Goal: Submit feedback/report problem

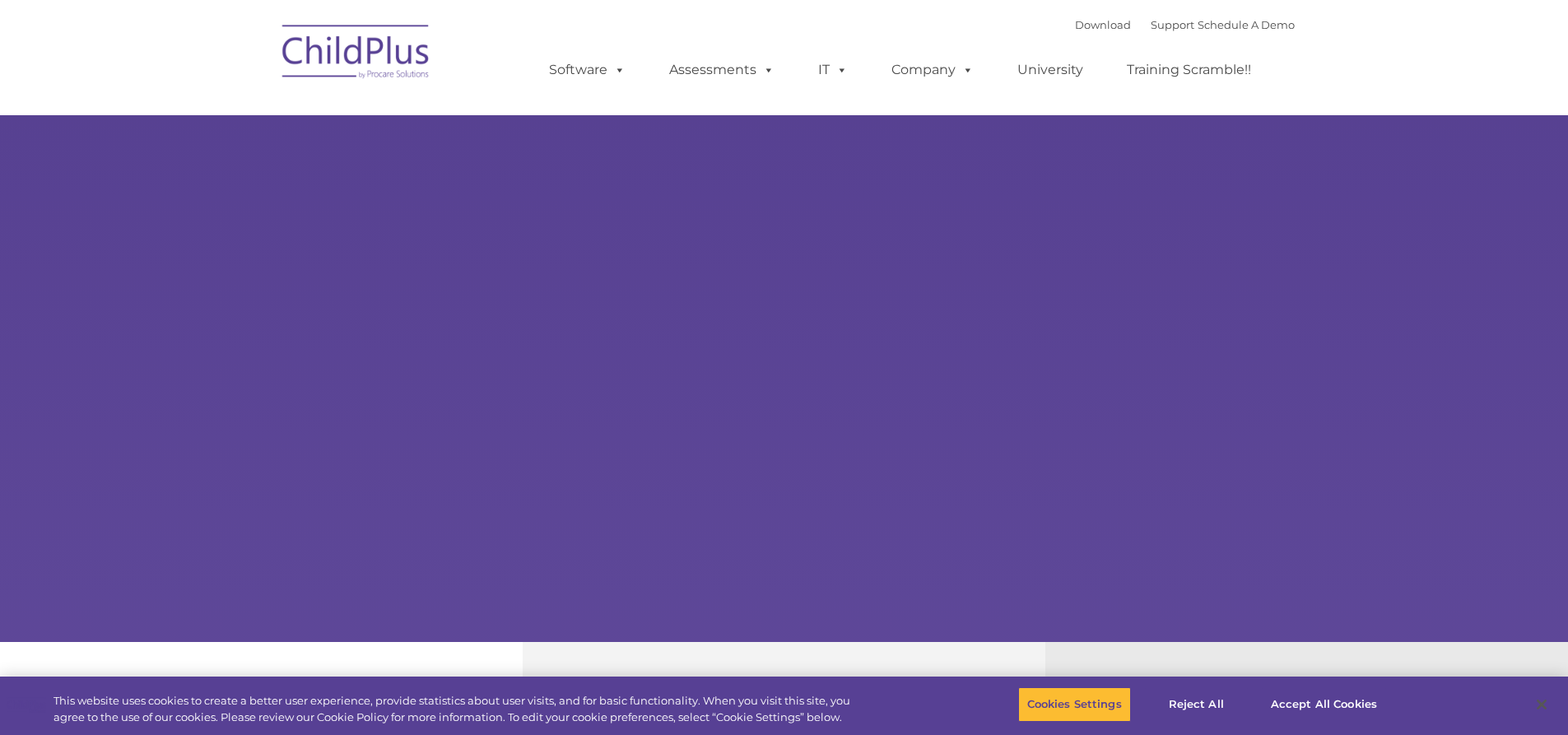
select select "MEDIUM"
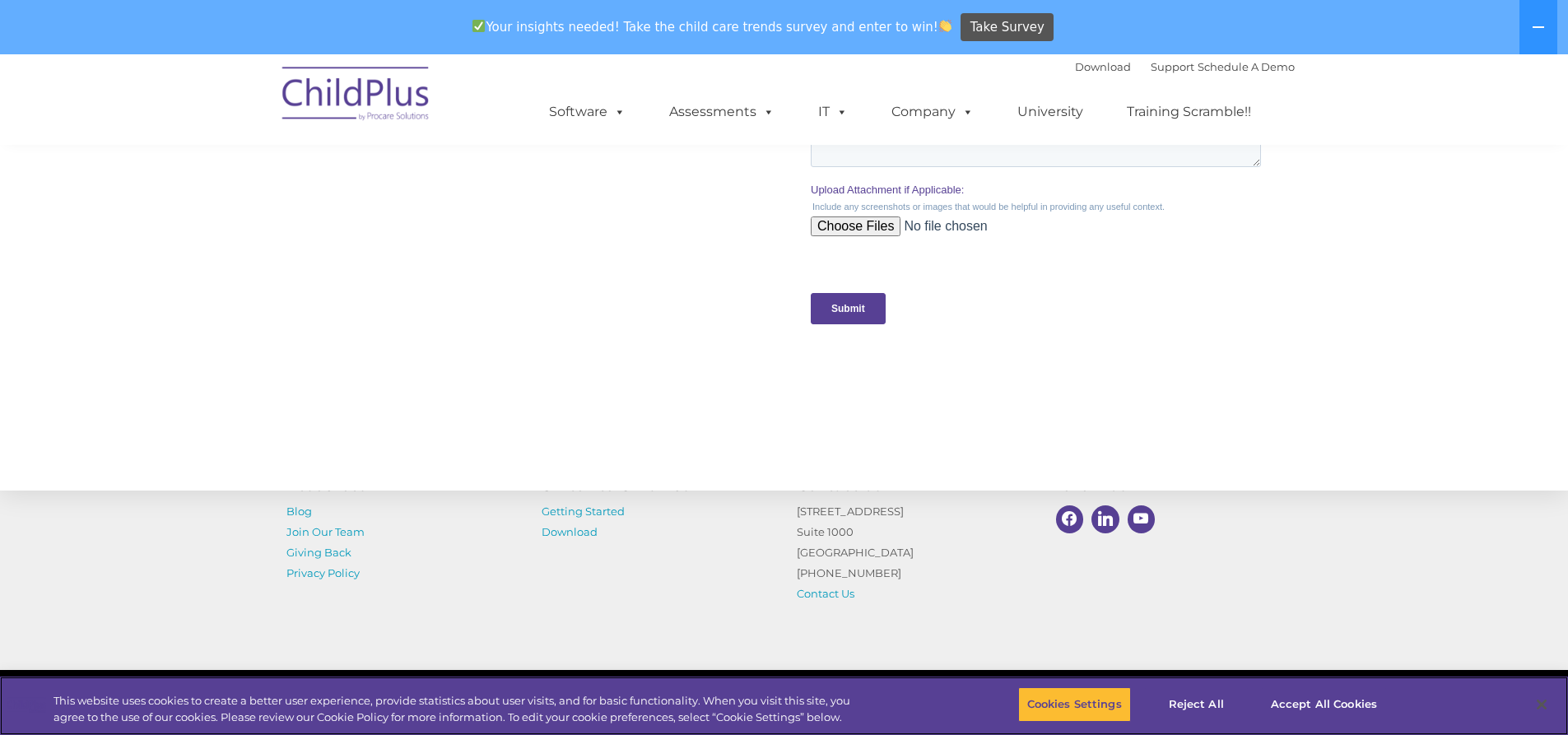
scroll to position [1669, 0]
